Goal: Transaction & Acquisition: Obtain resource

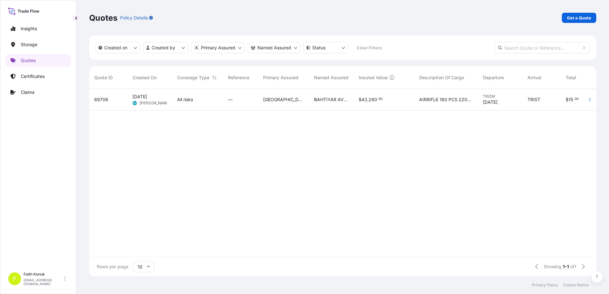
scroll to position [186, 502]
click at [583, 15] on p "Get a Quote" at bounding box center [579, 18] width 24 height 6
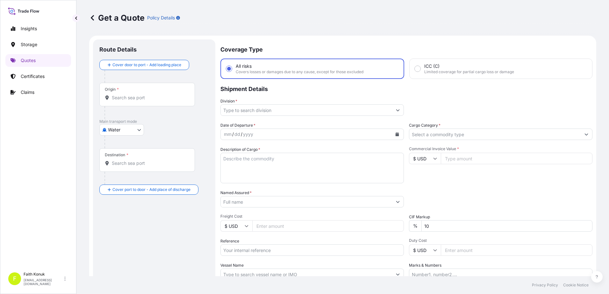
scroll to position [10, 0]
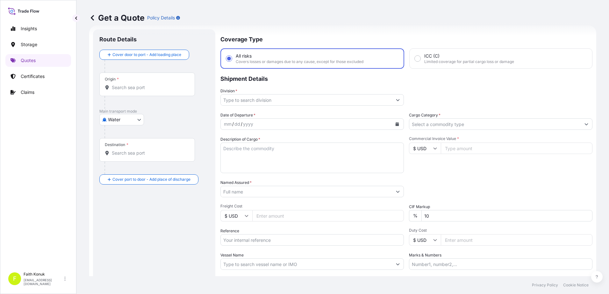
click at [121, 122] on body "Insights Storage Quotes Certificates Claims F [PERSON_NAME] [EMAIL_ADDRESS][DOM…" at bounding box center [304, 147] width 609 height 294
click at [123, 159] on span "Inland" at bounding box center [118, 159] width 13 height 6
select select "Inland"
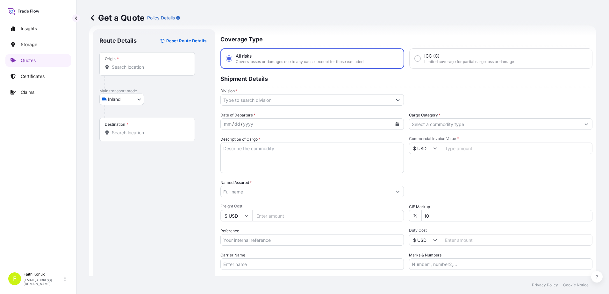
click at [155, 117] on div at bounding box center [157, 111] width 105 height 13
click at [134, 67] on input "Origin *" at bounding box center [149, 67] width 75 height 6
paste input "TURKIYE"
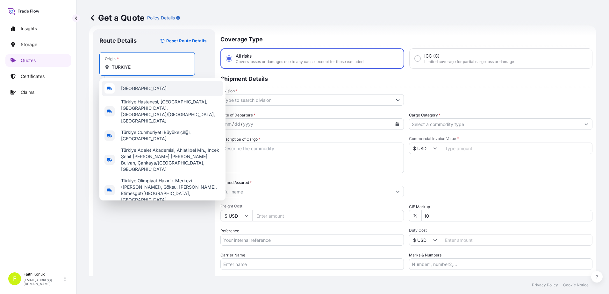
click at [138, 89] on div "[GEOGRAPHIC_DATA]" at bounding box center [162, 88] width 121 height 15
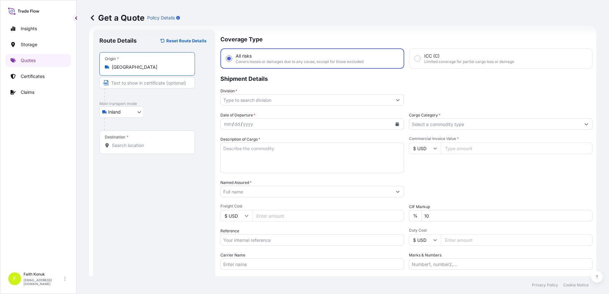
type input "[GEOGRAPHIC_DATA]"
click at [170, 110] on div "Inland Air Water Inland" at bounding box center [154, 111] width 110 height 11
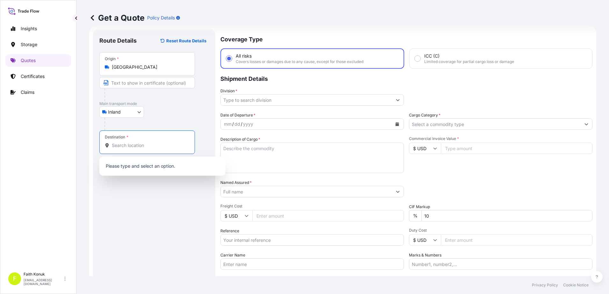
click at [138, 146] on input "Destination *" at bounding box center [149, 145] width 75 height 6
paste input "[GEOGRAPHIC_DATA]"
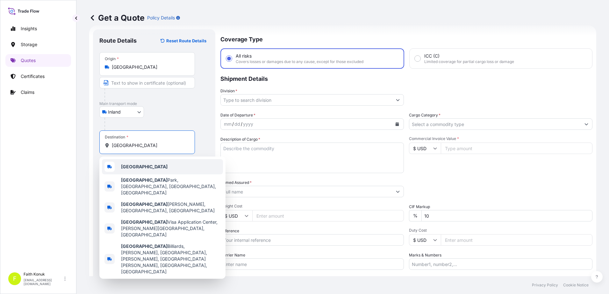
click at [140, 163] on div "[GEOGRAPHIC_DATA]" at bounding box center [162, 166] width 121 height 15
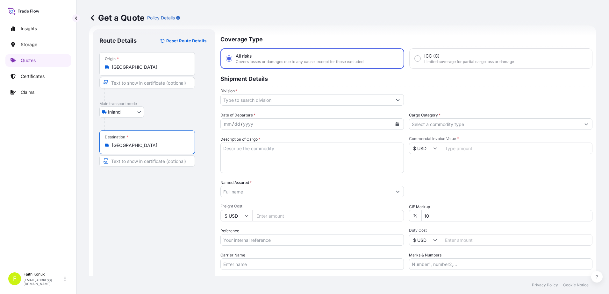
type input "[GEOGRAPHIC_DATA]"
click at [162, 112] on div "Inland Air Water Inland" at bounding box center [154, 111] width 110 height 11
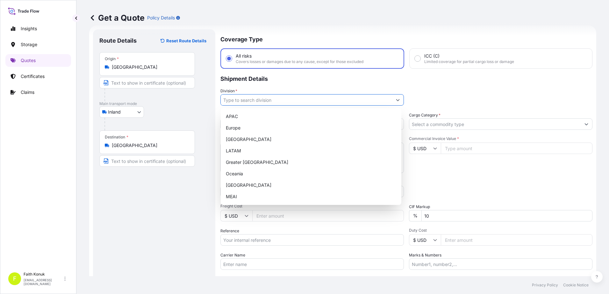
click at [251, 102] on input "Division *" at bounding box center [306, 99] width 171 height 11
click at [240, 184] on div "[GEOGRAPHIC_DATA]" at bounding box center [311, 185] width 176 height 11
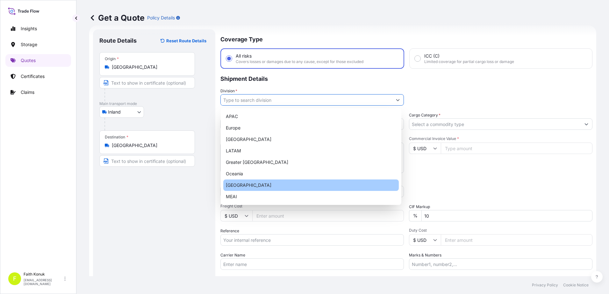
type input "[GEOGRAPHIC_DATA]"
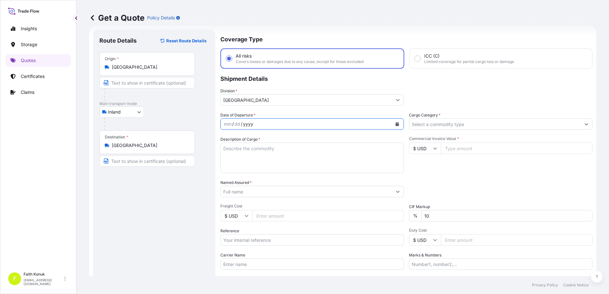
click at [264, 111] on div "Coverage Type All risks Covers losses or damages due to any cause, except for t…" at bounding box center [406, 173] width 372 height 288
click at [397, 126] on button "Calendar" at bounding box center [397, 124] width 10 height 10
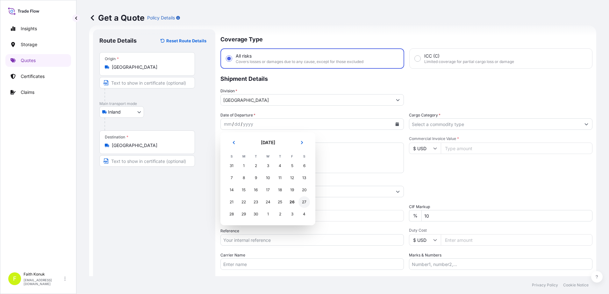
click at [305, 203] on div "27" at bounding box center [304, 202] width 11 height 11
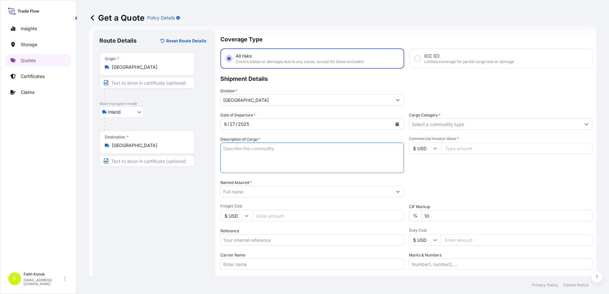
click at [242, 146] on textarea "Description of Cargo *" at bounding box center [312, 158] width 184 height 31
click at [258, 153] on textarea "Description of Cargo *" at bounding box center [312, 158] width 184 height 31
paste textarea "HS code: 843149204900"
type textarea "HS code: 843149204900"
click at [246, 194] on input "Named Assured *" at bounding box center [306, 191] width 171 height 11
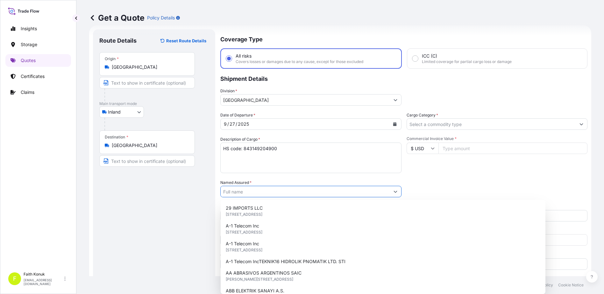
paste input "Akaliko Intercontinental Makine Dış Ticaret Anonim Şirket"
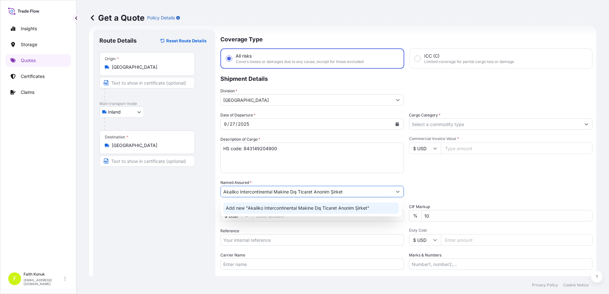
click at [250, 207] on span "Add new "Akaliko Intercontinental Makine Dış Ticaret Anonim Şirket"" at bounding box center [298, 208] width 144 height 6
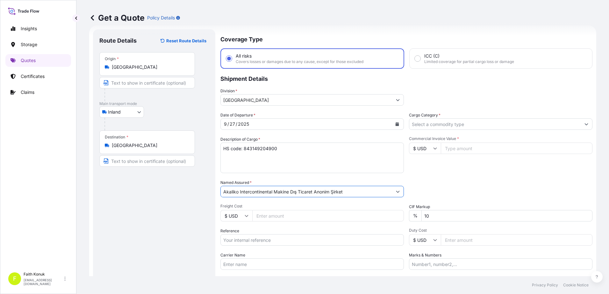
type input "Akaliko Intercontinental Makine Dış Ticaret Anonim Şirket"
click at [239, 156] on textarea "HS code: 843149204900" at bounding box center [312, 158] width 184 height 31
type textarea "HS code: 843149204900 INSURANCE PREMIUM USD 75 (TAX INCLUDED)"
click at [91, 18] on icon at bounding box center [92, 18] width 6 height 6
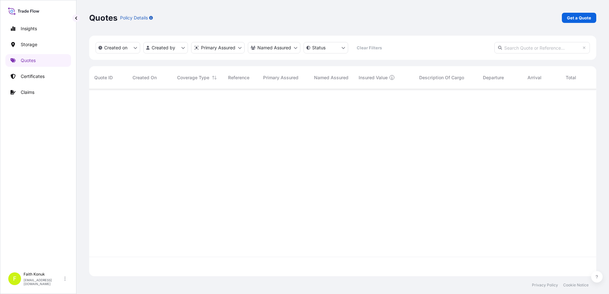
scroll to position [186, 502]
click at [35, 59] on p "Quotes" at bounding box center [28, 60] width 15 height 6
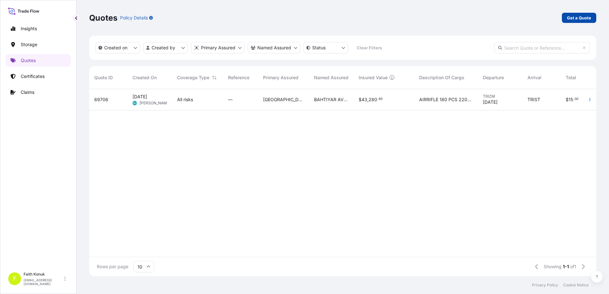
click at [574, 17] on p "Get a Quote" at bounding box center [579, 18] width 24 height 6
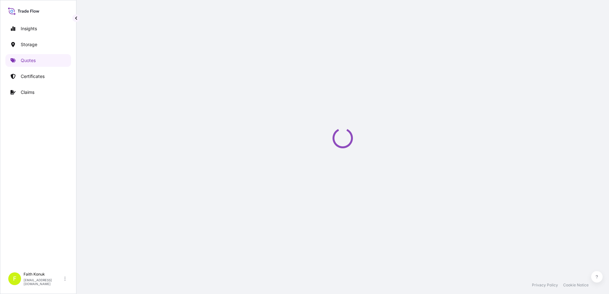
scroll to position [10, 0]
select select "Water"
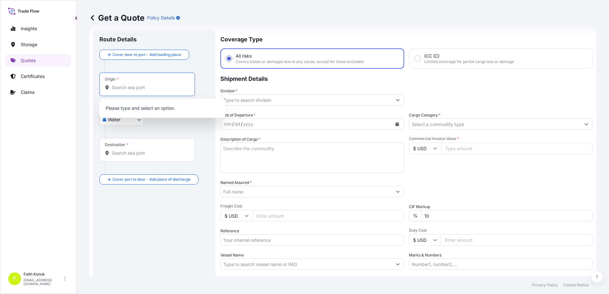
click at [139, 84] on div "Origin *" at bounding box center [147, 85] width 96 height 24
click at [139, 84] on input "Origin *" at bounding box center [149, 87] width 75 height 6
paste input "TURKIYE"
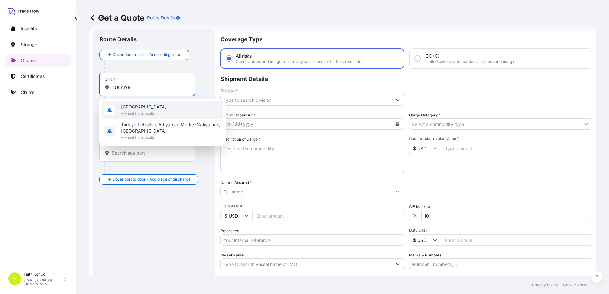
click at [141, 108] on span "[GEOGRAPHIC_DATA]" at bounding box center [144, 107] width 46 height 6
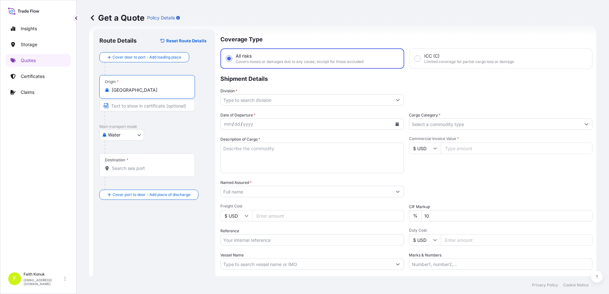
type input "[GEOGRAPHIC_DATA]"
click at [184, 133] on div "Water Air Water Inland" at bounding box center [154, 134] width 110 height 11
click at [153, 170] on input "Destination *" at bounding box center [149, 168] width 75 height 6
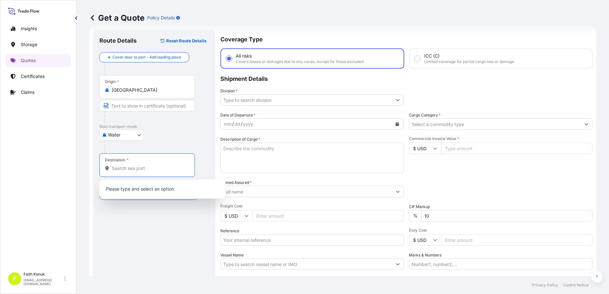
paste input "[GEOGRAPHIC_DATA]"
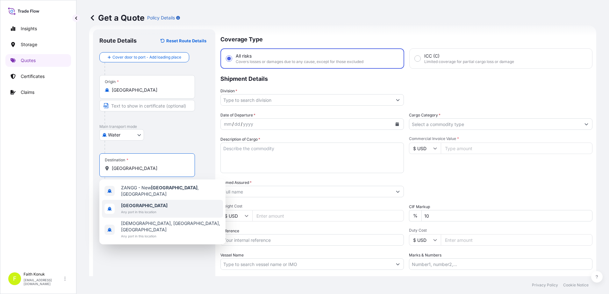
click at [147, 206] on span "[GEOGRAPHIC_DATA]" at bounding box center [144, 206] width 47 height 6
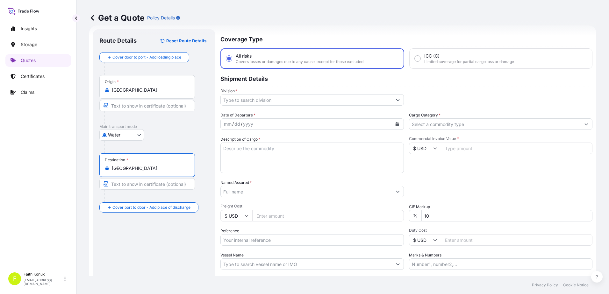
type input "[GEOGRAPHIC_DATA]"
click at [168, 131] on div "Water Air Water Inland" at bounding box center [154, 134] width 110 height 11
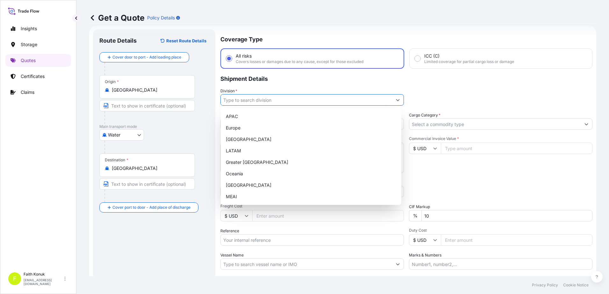
click at [249, 100] on input "Division *" at bounding box center [306, 99] width 171 height 11
click at [282, 186] on div "[GEOGRAPHIC_DATA]" at bounding box center [311, 185] width 176 height 11
type input "[GEOGRAPHIC_DATA]"
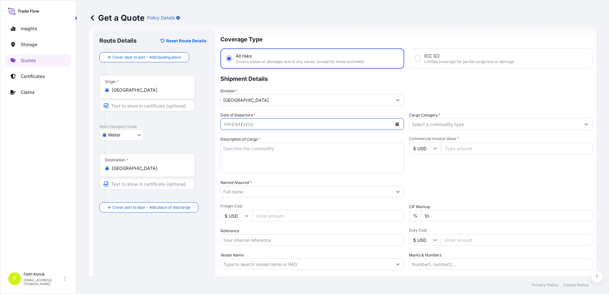
click at [394, 126] on button "Calendar" at bounding box center [397, 124] width 10 height 10
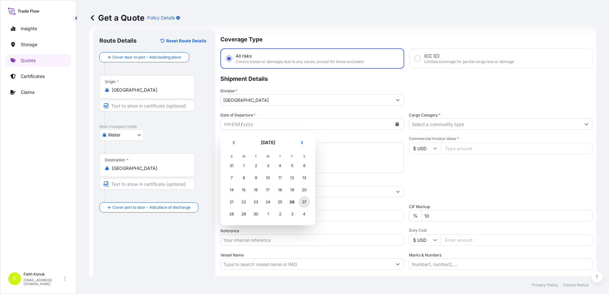
click at [308, 203] on div "27" at bounding box center [304, 202] width 11 height 11
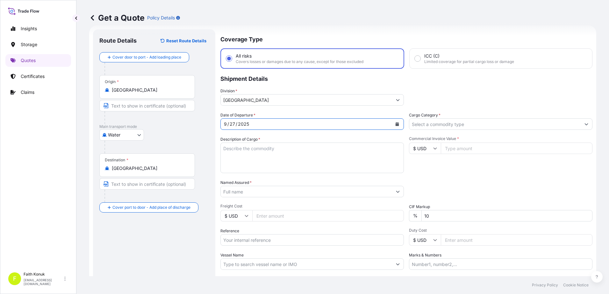
click at [246, 148] on textarea "Description of Cargo *" at bounding box center [312, 158] width 184 height 31
click at [237, 154] on textarea "Description of Cargo *" at bounding box center [312, 158] width 184 height 31
paste textarea "HS code: 843149204900"
click at [233, 156] on textarea "HS code: 843149204900" at bounding box center [312, 158] width 184 height 31
type textarea "HS code: 843149204900 INSURANCE PREMIUM USD 75 (TAX INCLUDED)"
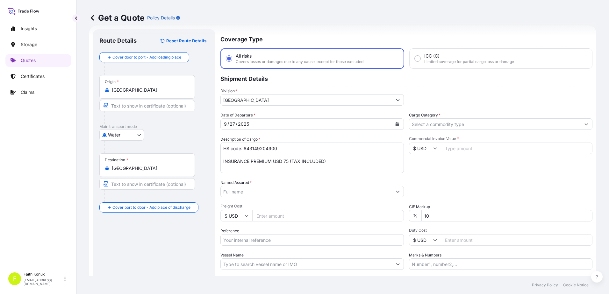
click at [255, 192] on input "Named Assured *" at bounding box center [306, 191] width 171 height 11
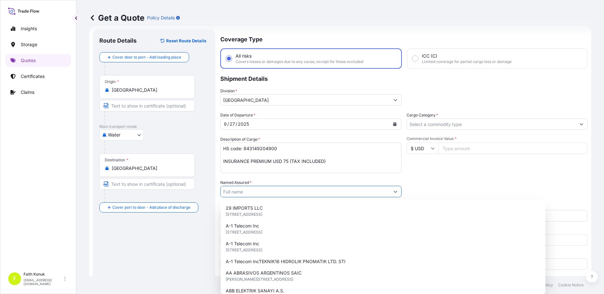
paste input "Akaliko Intercontinental Makine Dış Ticaret Anonim Şirket"
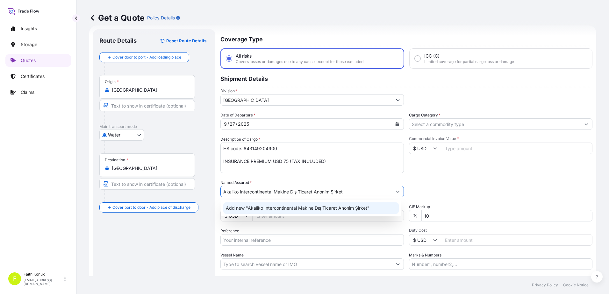
click at [254, 207] on span "Add new "Akaliko Intercontinental Makine Dış Ticaret Anonim Şirket"" at bounding box center [298, 208] width 144 height 6
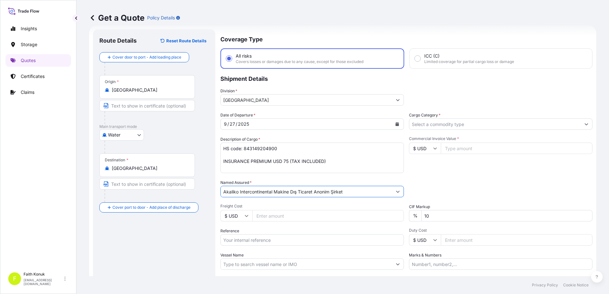
type input "Akaliko Intercontinental Makine Dış Ticaret Anonim Şirket"
click at [266, 177] on div "Date of Departure * [DATE] Cargo Category * Description of Cargo * HS code: 843…" at bounding box center [406, 191] width 372 height 158
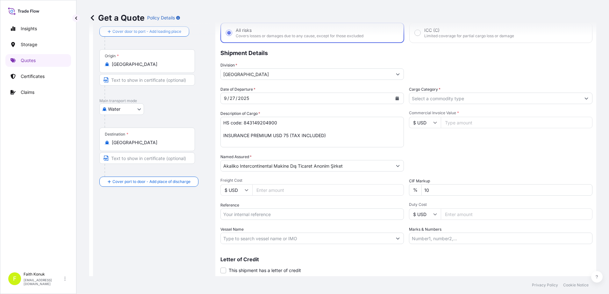
scroll to position [55, 0]
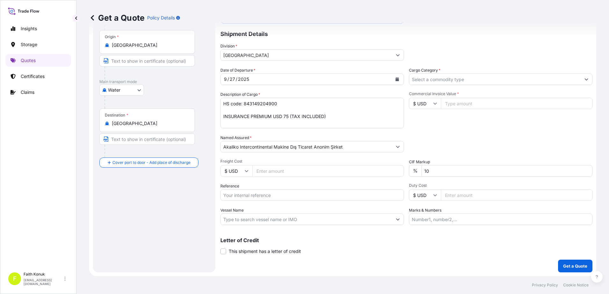
click at [430, 81] on input "Cargo Category *" at bounding box center [494, 79] width 171 height 11
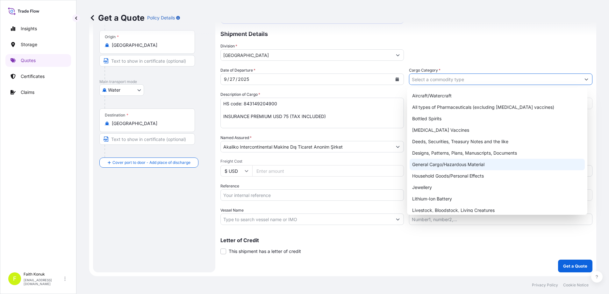
click at [429, 162] on div "General Cargo/Hazardous Material" at bounding box center [498, 164] width 176 height 11
type input "General Cargo/Hazardous Material"
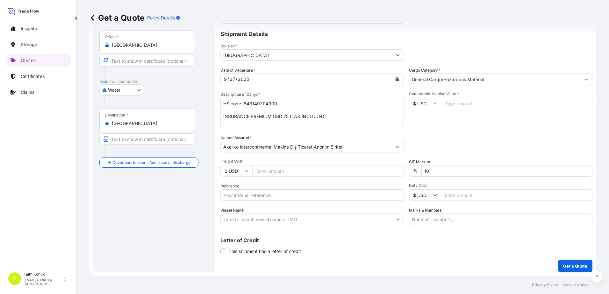
click at [432, 120] on div "Commercial Invoice Value * $ USD" at bounding box center [501, 109] width 184 height 37
click at [455, 103] on input "Commercial Invoice Value *" at bounding box center [517, 103] width 152 height 11
type input "51000"
click at [457, 137] on div "Packing Category Type to search a container mode Please select a primary mode o…" at bounding box center [501, 144] width 184 height 18
click at [569, 265] on p "Get a Quote" at bounding box center [575, 266] width 24 height 6
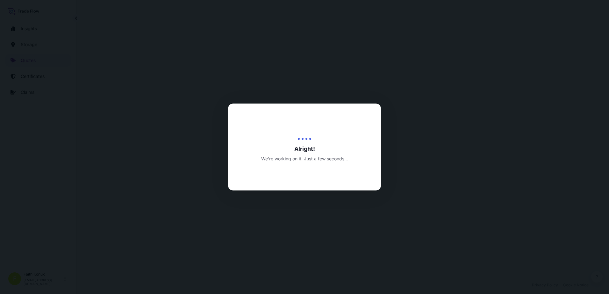
select select "Water"
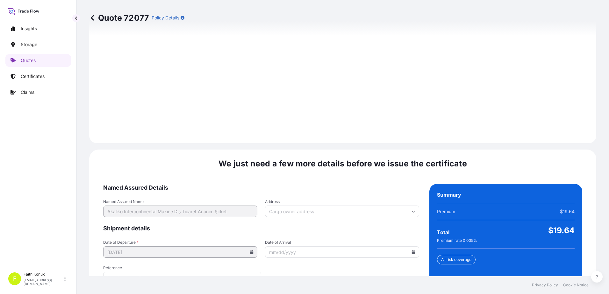
scroll to position [907, 0]
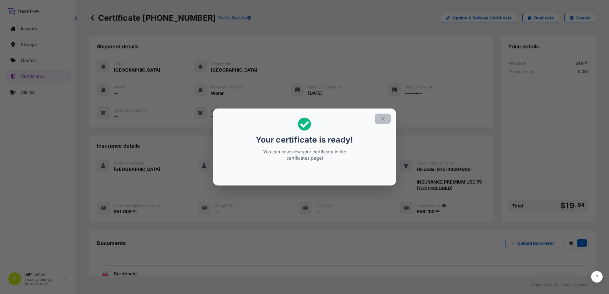
click at [382, 118] on icon "button" at bounding box center [383, 119] width 6 height 6
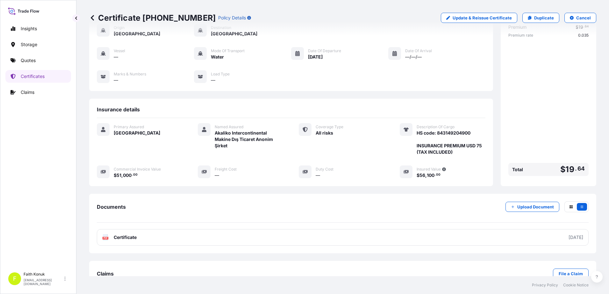
scroll to position [53, 0]
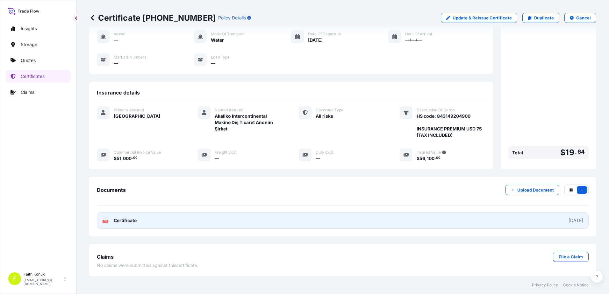
click at [105, 220] on text "PDF" at bounding box center [106, 221] width 4 height 2
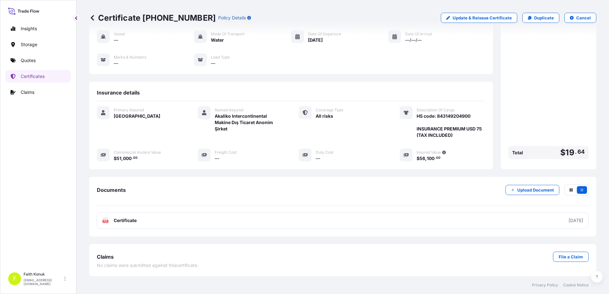
scroll to position [0, 0]
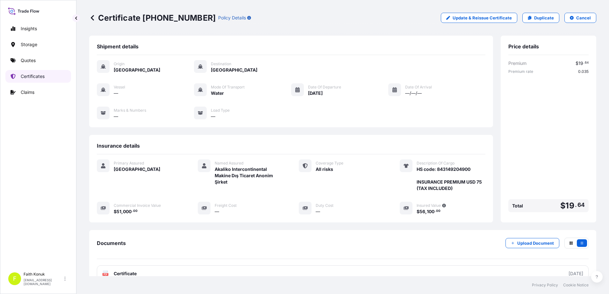
click at [45, 77] on link "Certificates" at bounding box center [38, 76] width 66 height 13
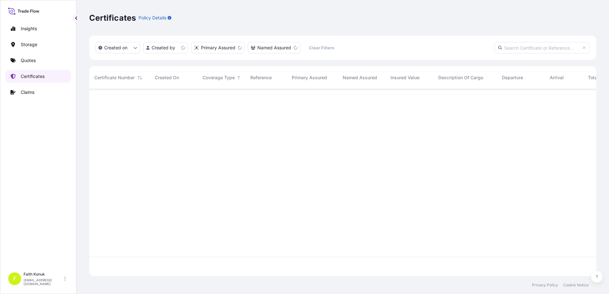
scroll to position [186, 502]
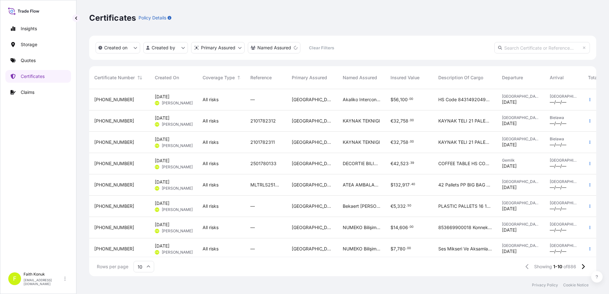
click at [138, 93] on div "[PHONE_NUMBER]" at bounding box center [119, 99] width 61 height 21
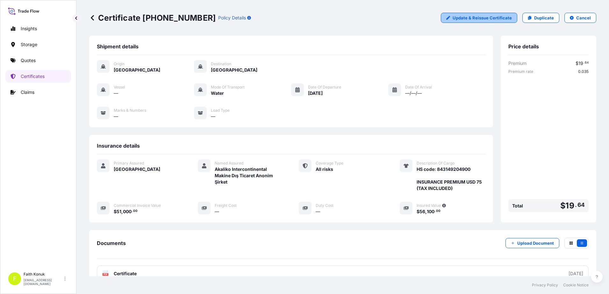
click at [487, 20] on p "Update & Reissue Certificate" at bounding box center [482, 18] width 59 height 6
select select "Water"
select select "31600"
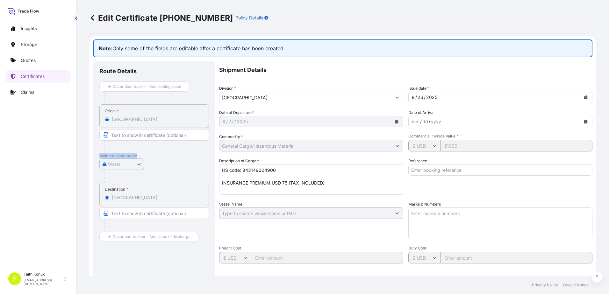
drag, startPoint x: 99, startPoint y: 156, endPoint x: 139, endPoint y: 155, distance: 39.8
click at [139, 155] on p "Main transport mode" at bounding box center [154, 156] width 110 height 5
copy p "Main transport mode"
click at [33, 59] on p "Quotes" at bounding box center [28, 60] width 15 height 6
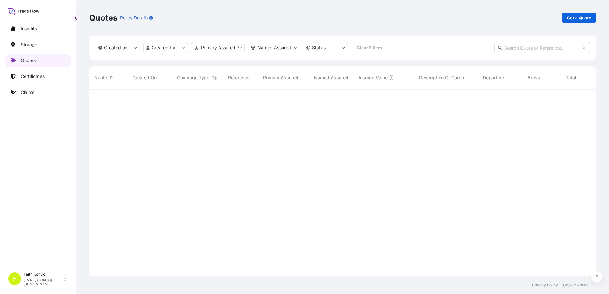
scroll to position [186, 502]
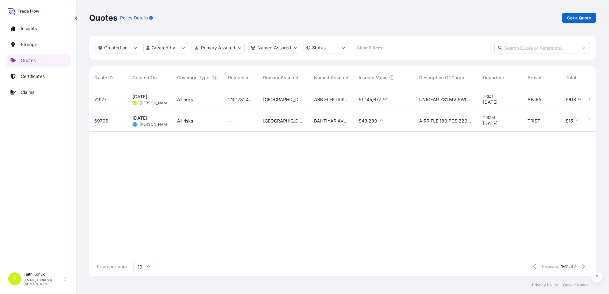
click at [158, 101] on span "[PERSON_NAME]" at bounding box center [155, 103] width 31 height 5
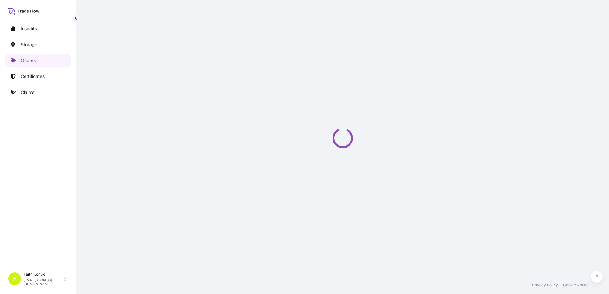
select select "Water"
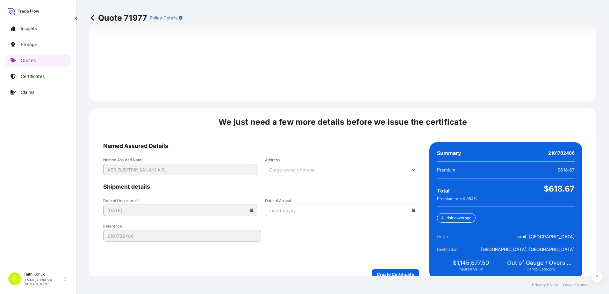
scroll to position [962, 0]
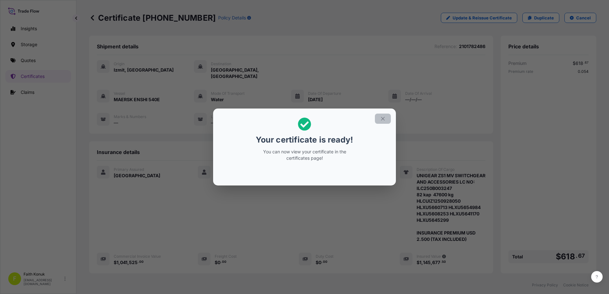
click at [386, 119] on button "button" at bounding box center [383, 119] width 16 height 10
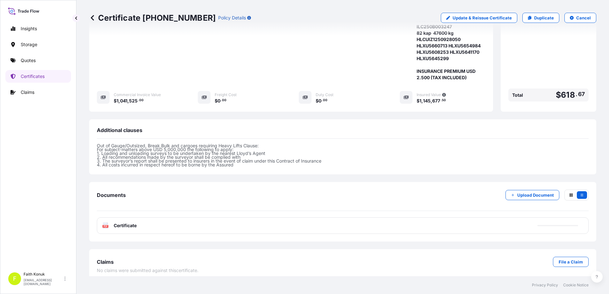
scroll to position [167, 0]
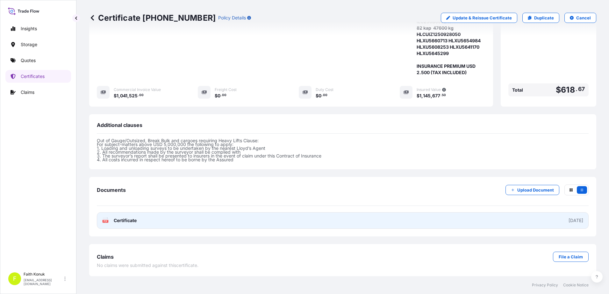
click at [103, 221] on rect at bounding box center [106, 221] width 6 height 3
